Goal: Task Accomplishment & Management: Use online tool/utility

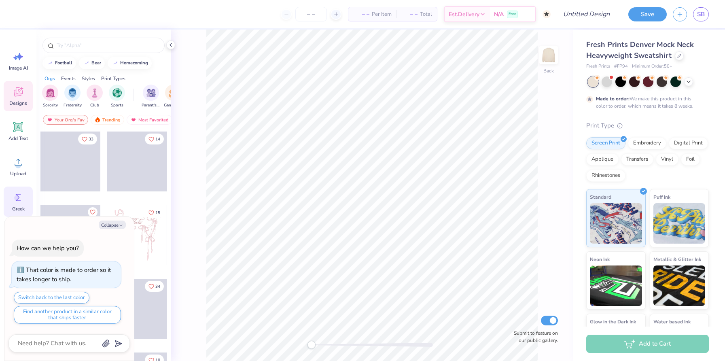
click at [17, 197] on circle at bounding box center [17, 198] width 6 height 6
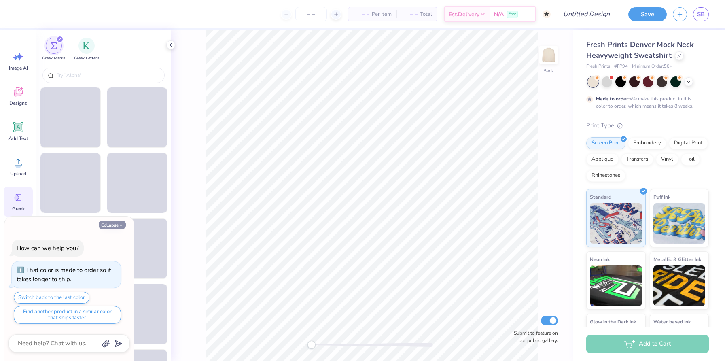
click at [109, 222] on button "Collapse" at bounding box center [112, 224] width 27 height 8
type textarea "x"
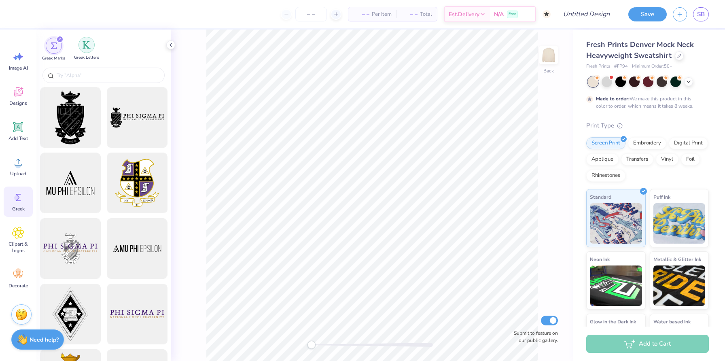
click at [87, 44] on img "filter for Greek Letters" at bounding box center [86, 45] width 8 height 8
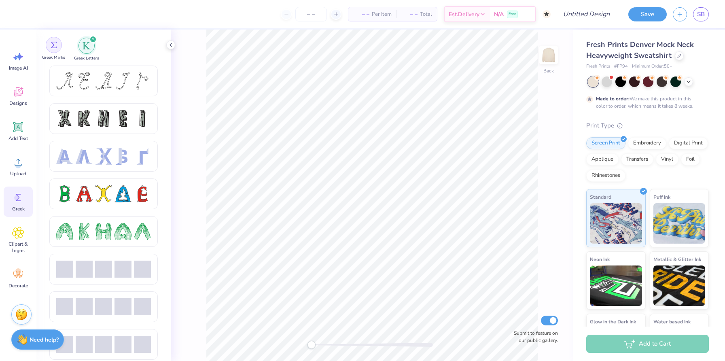
click at [58, 44] on div "filter for Greek Marks" at bounding box center [54, 45] width 16 height 16
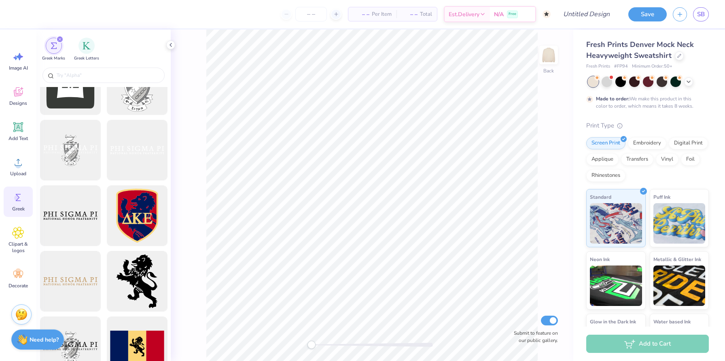
scroll to position [360, 0]
click at [80, 45] on div "filter for Greek Letters" at bounding box center [86, 45] width 16 height 16
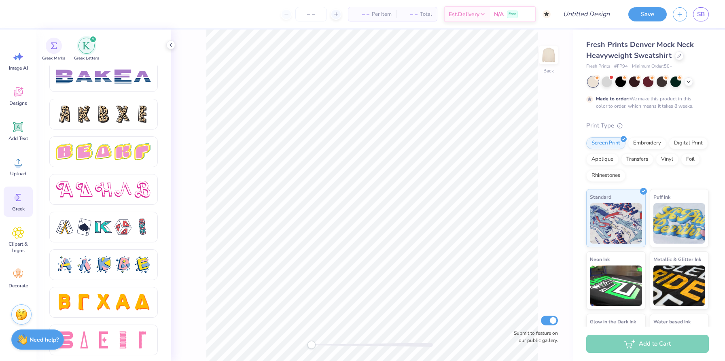
scroll to position [1320, 0]
click at [19, 122] on icon at bounding box center [18, 127] width 12 height 12
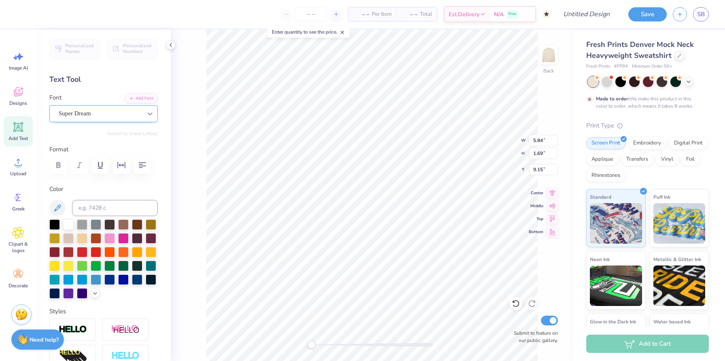
click at [146, 118] on div at bounding box center [150, 113] width 15 height 15
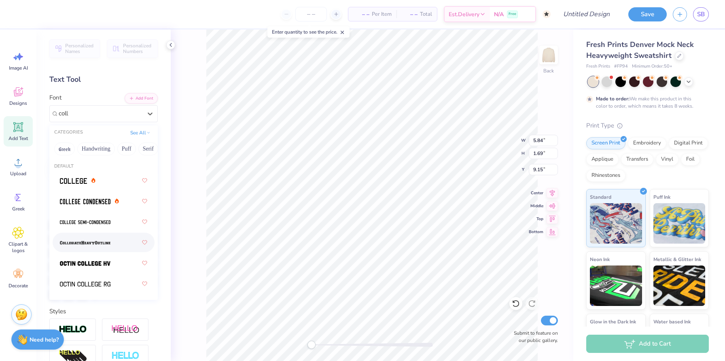
click at [103, 246] on span at bounding box center [85, 242] width 51 height 8
type input "coll"
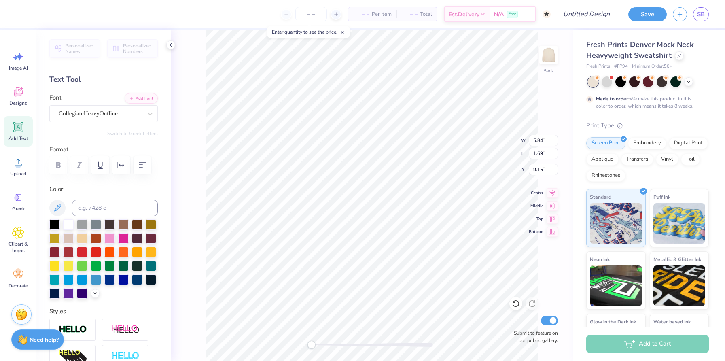
paste textarea
type textarea "A"
click at [133, 112] on div "CollegiateHeavyOutline" at bounding box center [100, 113] width 85 height 13
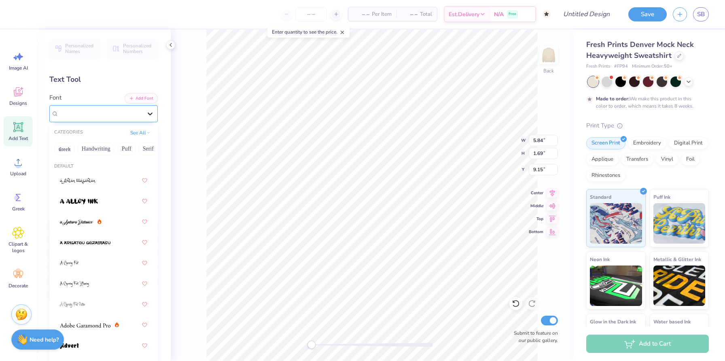
click at [156, 112] on div at bounding box center [150, 113] width 15 height 15
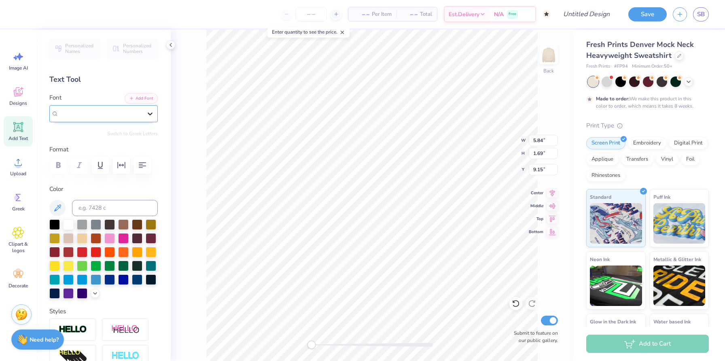
click at [145, 116] on div at bounding box center [150, 113] width 15 height 15
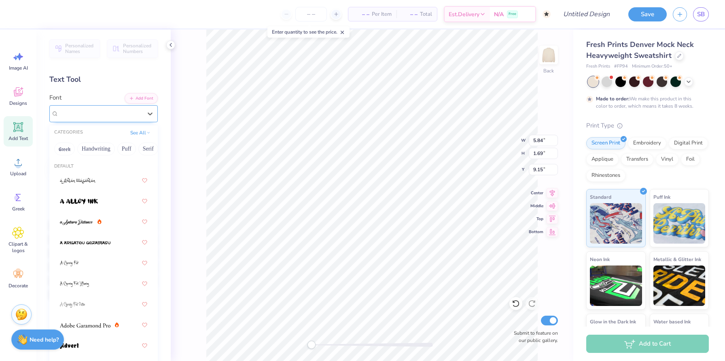
type input "o"
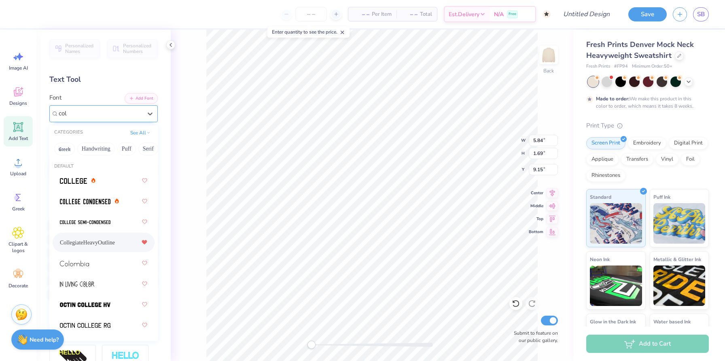
click at [145, 245] on div at bounding box center [145, 242] width 6 height 15
type input "col"
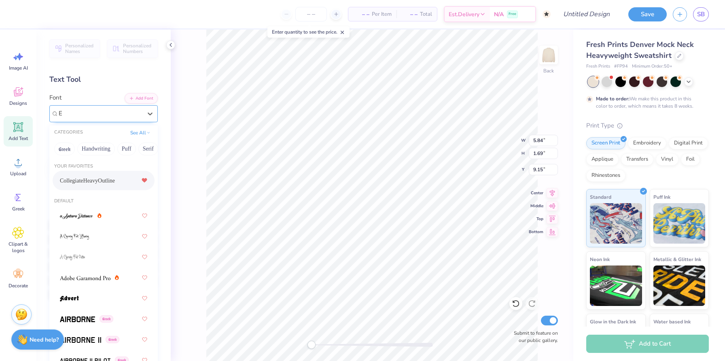
type input "E"
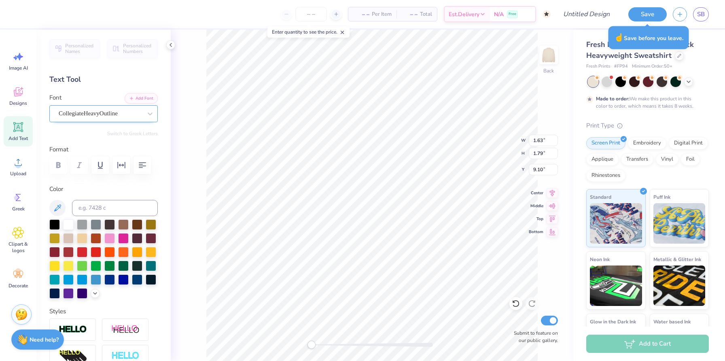
type textarea "AE"
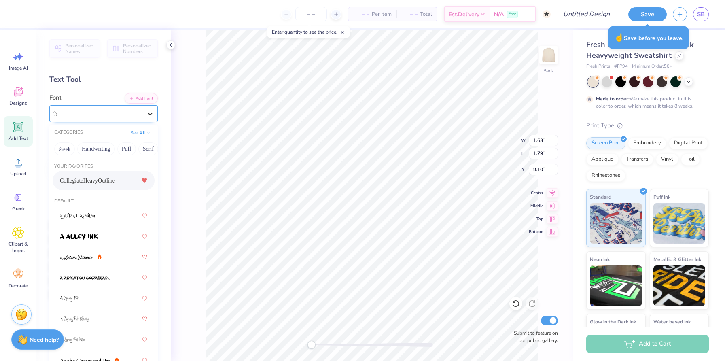
click at [145, 119] on div at bounding box center [150, 113] width 15 height 15
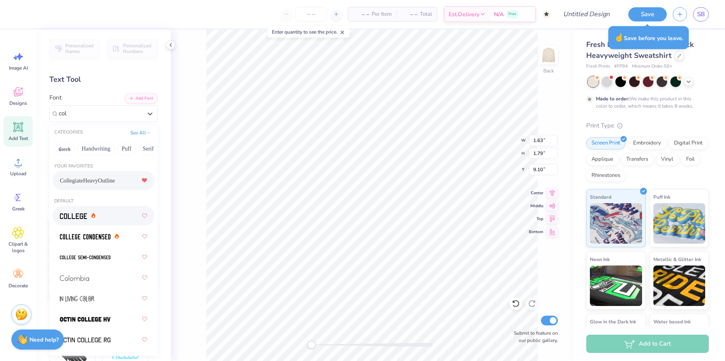
click at [111, 222] on div at bounding box center [103, 215] width 87 height 15
type input "col"
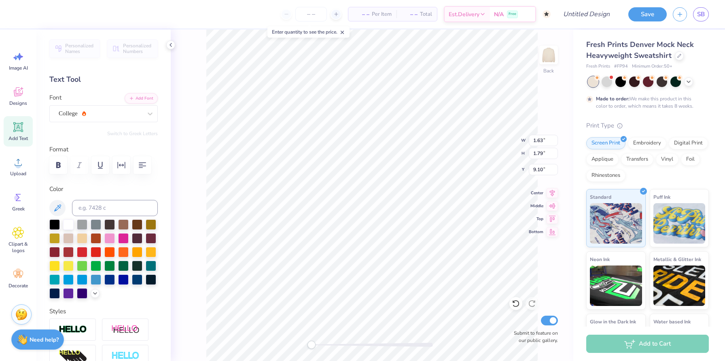
type textarea "AE"
click at [28, 74] on div "Image AI" at bounding box center [18, 61] width 29 height 30
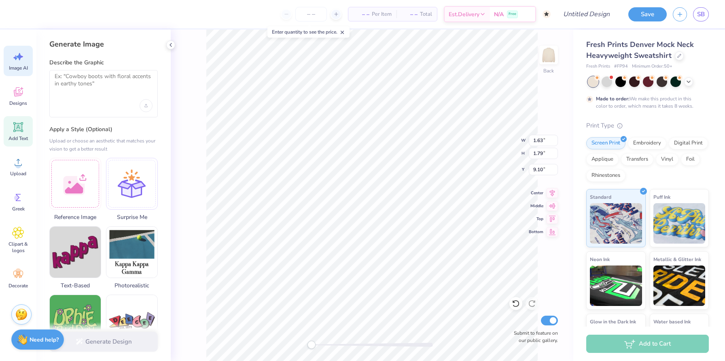
click at [24, 142] on div "Add Text" at bounding box center [18, 131] width 29 height 30
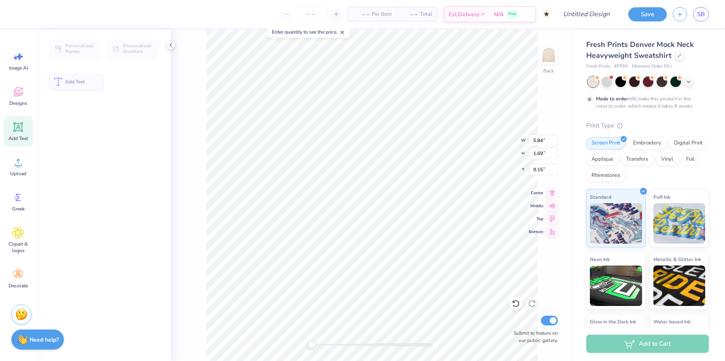
type input "5.84"
type input "1.69"
type input "9.15"
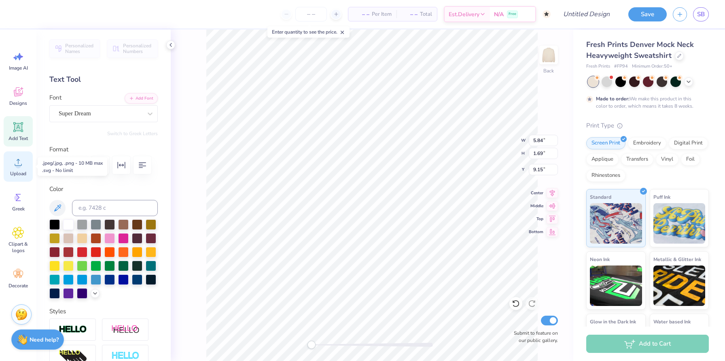
click at [21, 169] on div "Upload" at bounding box center [18, 166] width 29 height 30
click at [14, 94] on icon at bounding box center [18, 92] width 12 height 12
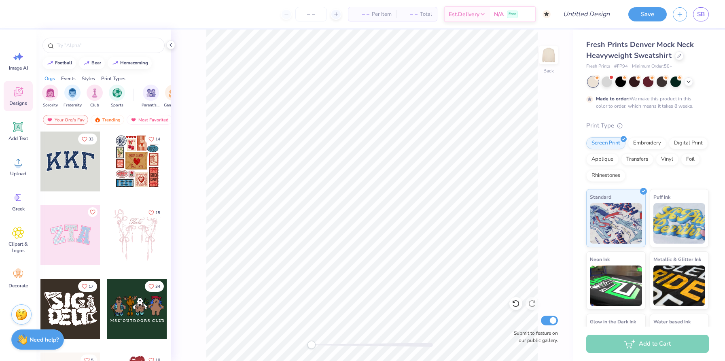
click at [59, 155] on div at bounding box center [70, 161] width 60 height 60
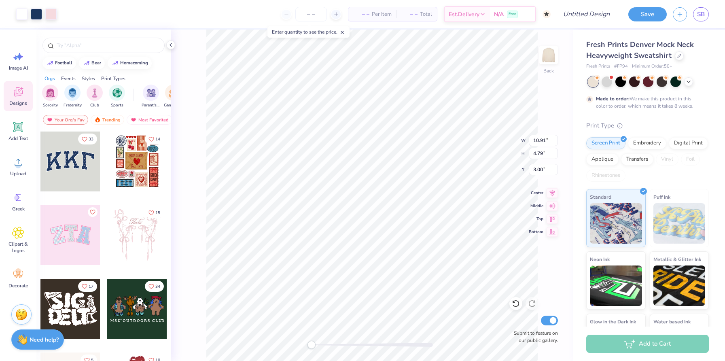
type input "10.91"
type input "4.79"
type input "3.00"
type input "10.91"
type input "4.79"
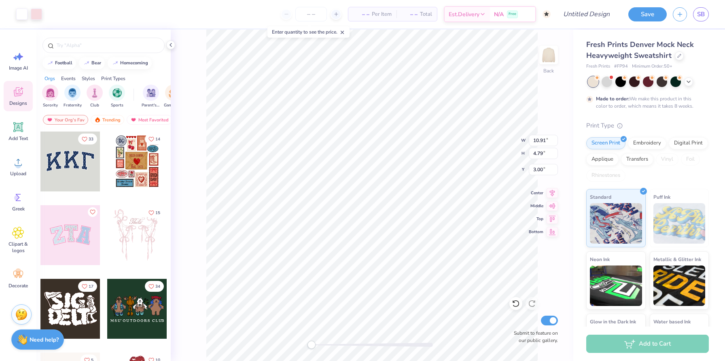
type input "10.72"
type input "4.57"
type input "9.16"
click at [420, 245] on li "Select All" at bounding box center [422, 241] width 63 height 16
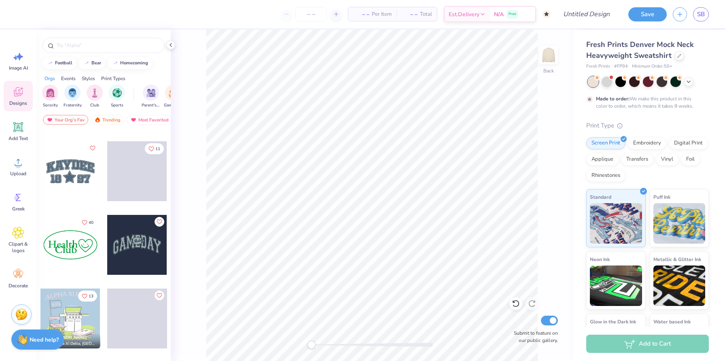
scroll to position [1241, 0]
click at [74, 173] on div at bounding box center [70, 172] width 60 height 60
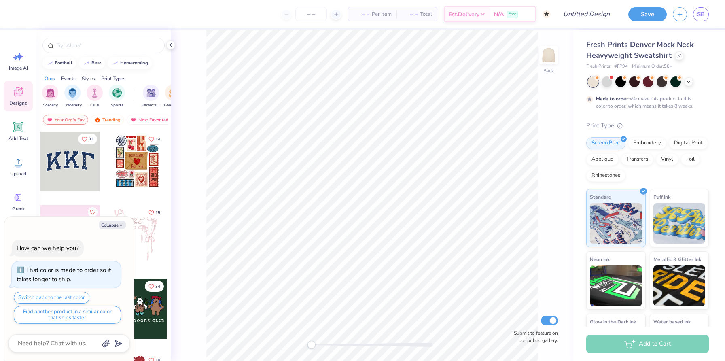
click at [137, 166] on div at bounding box center [137, 161] width 60 height 60
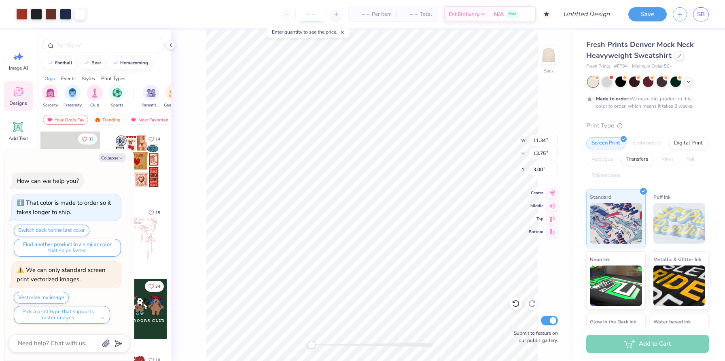
click at [315, 17] on input "number" at bounding box center [311, 14] width 32 height 15
click at [609, 77] on span at bounding box center [611, 76] width 4 height 4
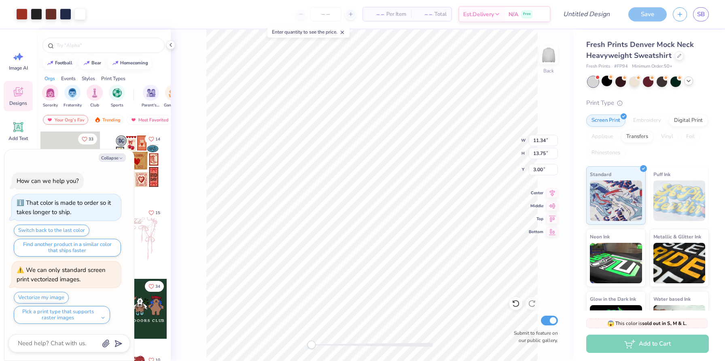
scroll to position [237, 0]
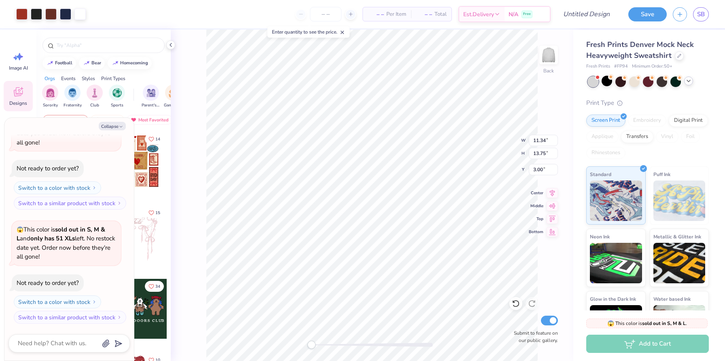
click at [689, 82] on icon at bounding box center [688, 81] width 6 height 6
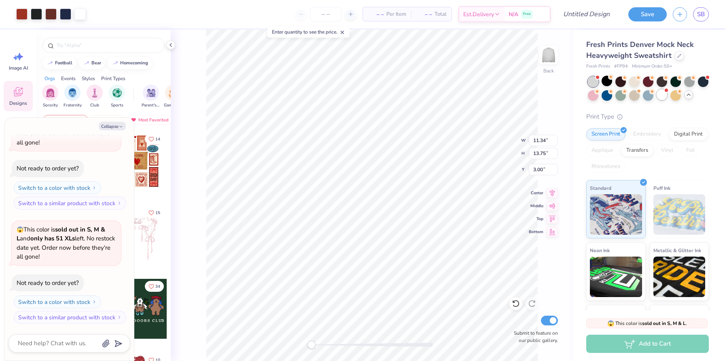
click at [662, 93] on div at bounding box center [661, 94] width 11 height 11
type textarea "x"
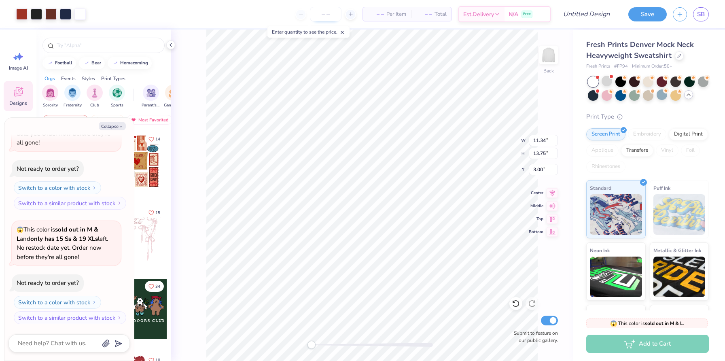
click at [320, 10] on input "number" at bounding box center [326, 14] width 32 height 15
type input "50"
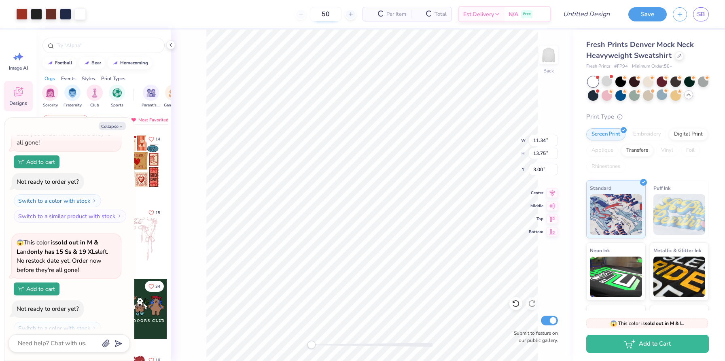
type textarea "x"
type input "50"
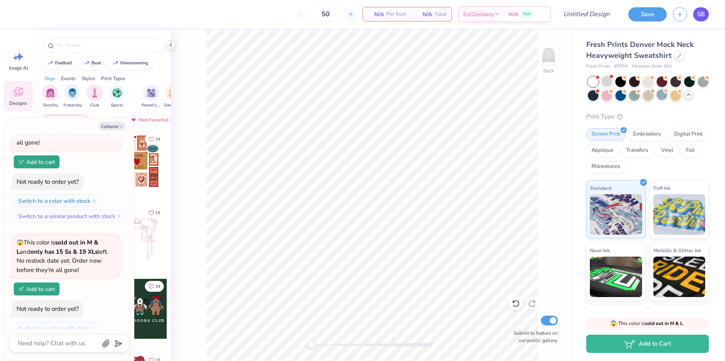
click at [700, 17] on span "SB" at bounding box center [701, 14] width 8 height 9
type textarea "x"
